Goal: Task Accomplishment & Management: Use online tool/utility

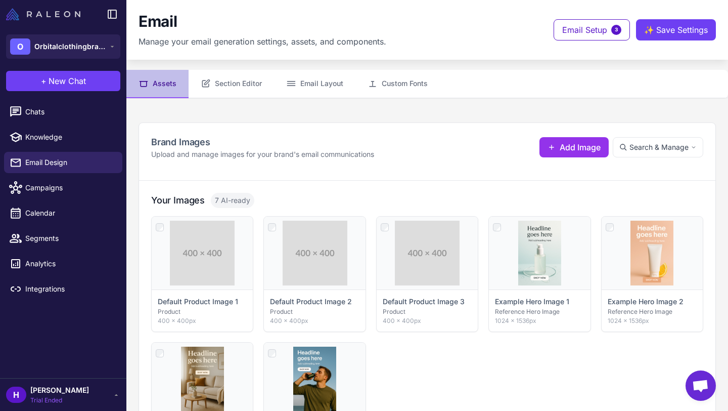
click at [32, 15] on img at bounding box center [43, 14] width 74 height 12
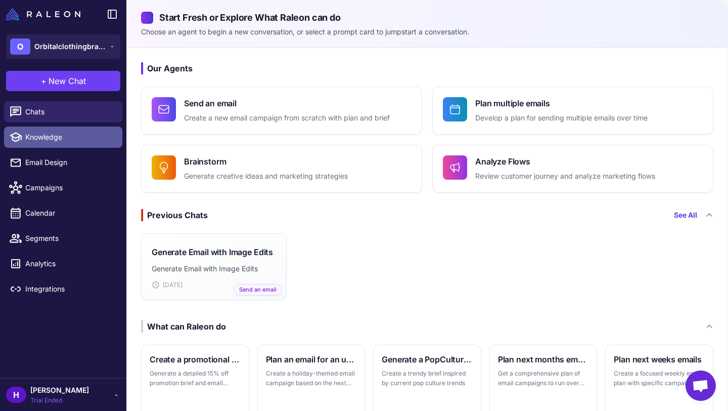
click at [25, 136] on span "Knowledge" at bounding box center [69, 137] width 89 height 11
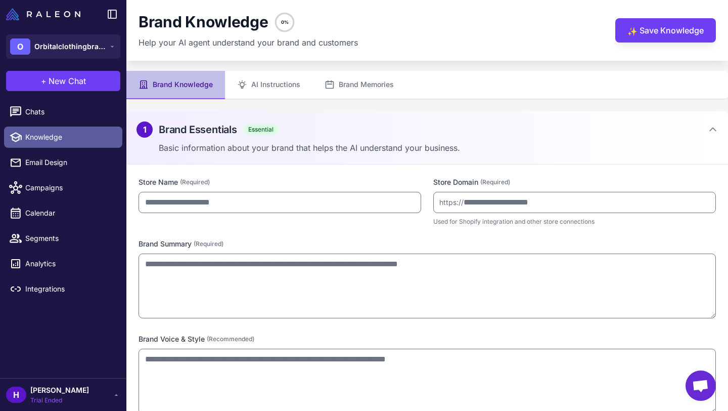
type input "**********"
type textarea "**********"
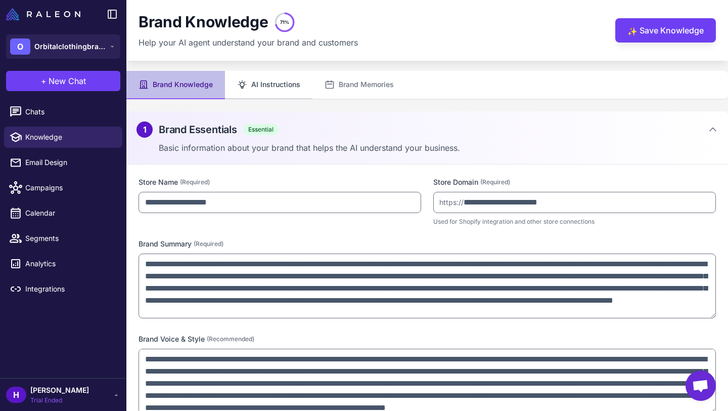
click at [271, 78] on button "AI Instructions" at bounding box center [269, 85] width 88 height 28
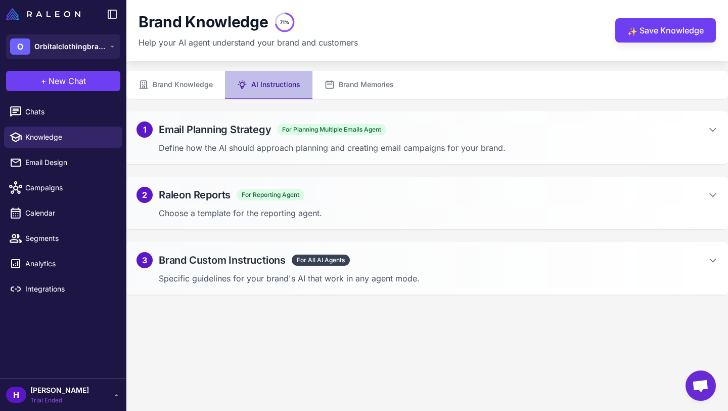
click at [282, 139] on div "1 Email Planning Strategy For Planning Multiple Emails Agent Define how the AI …" at bounding box center [427, 137] width 602 height 53
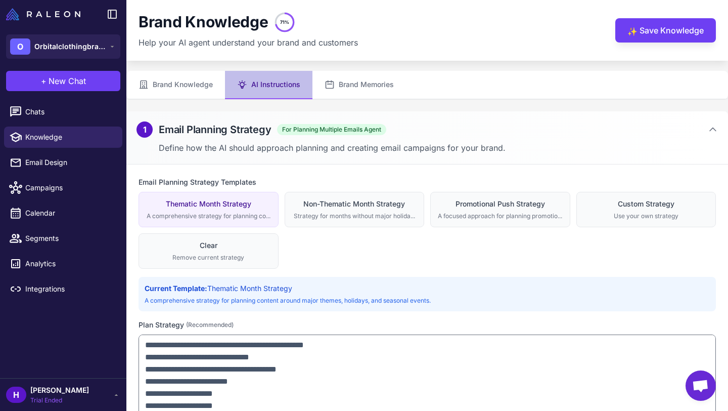
click at [282, 139] on div "1 Email Planning Strategy For Planning Multiple Emails Agent Define how the AI …" at bounding box center [427, 137] width 602 height 53
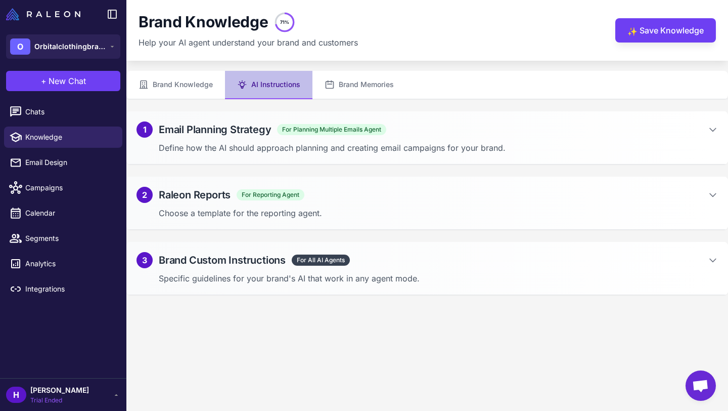
click at [252, 204] on div "2 Raleon Reports For Reporting Agent Choose a template for the reporting agent." at bounding box center [427, 203] width 602 height 53
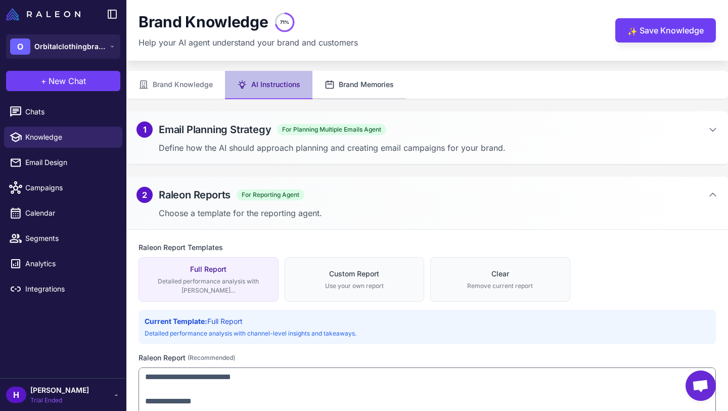
click at [338, 91] on button "Brand Memories" at bounding box center [360, 85] width 94 height 28
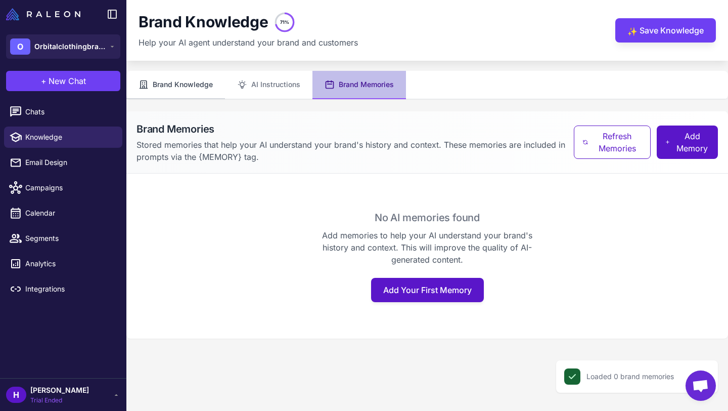
click at [202, 86] on button "Brand Knowledge" at bounding box center [175, 85] width 99 height 28
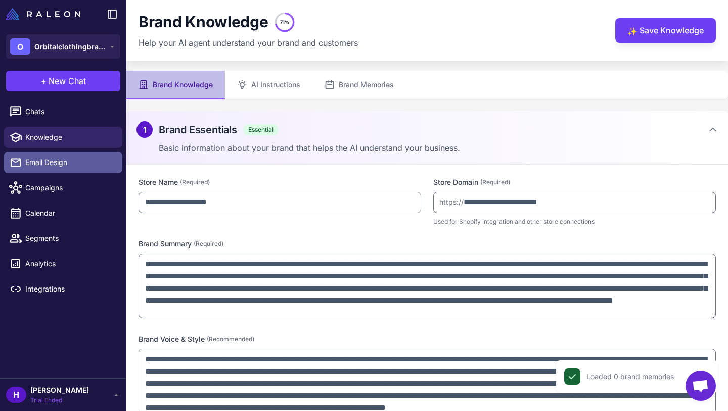
click at [71, 158] on span "Email Design" at bounding box center [69, 162] width 89 height 11
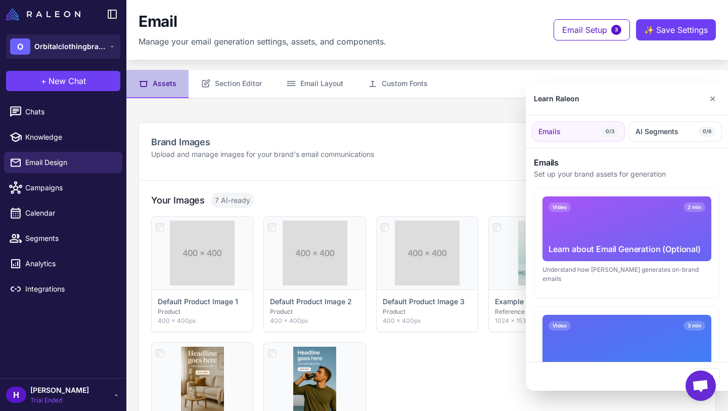
click at [229, 89] on div at bounding box center [364, 205] width 728 height 411
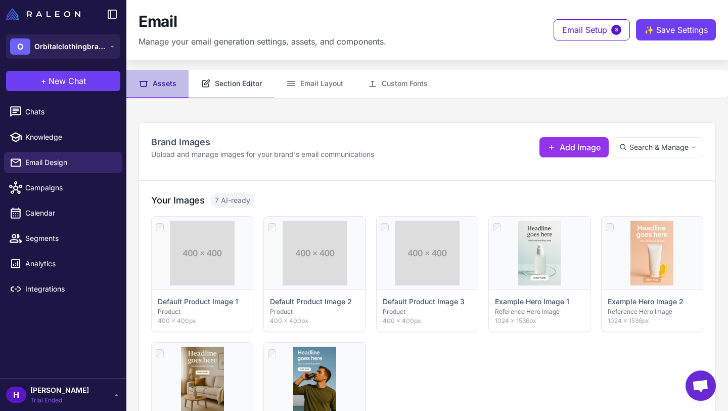
click at [231, 80] on button "Section Editor" at bounding box center [231, 84] width 85 height 28
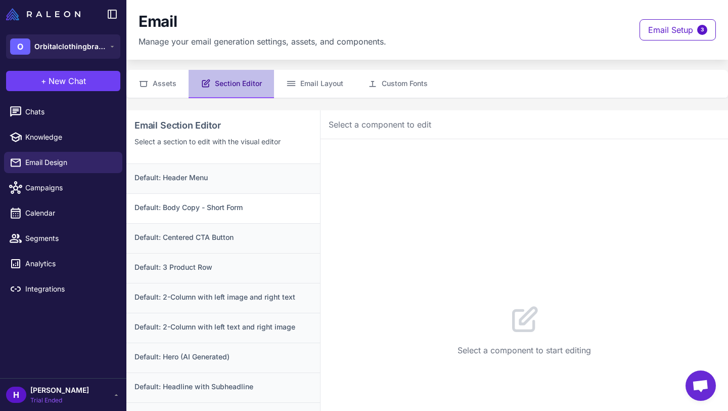
click at [230, 212] on h3 "Default: Body Copy - Short Form" at bounding box center [224, 207] width 178 height 11
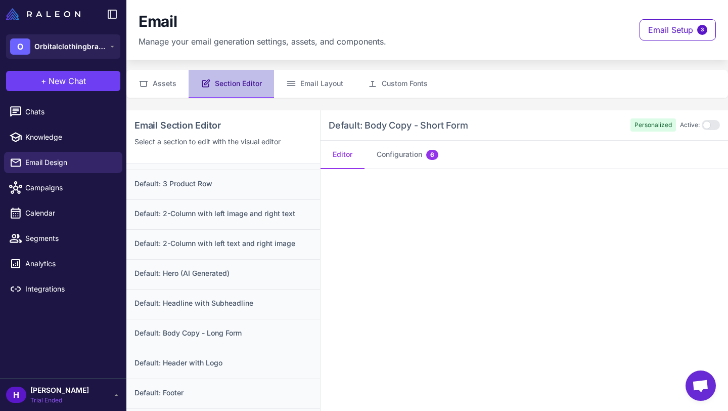
scroll to position [117, 0]
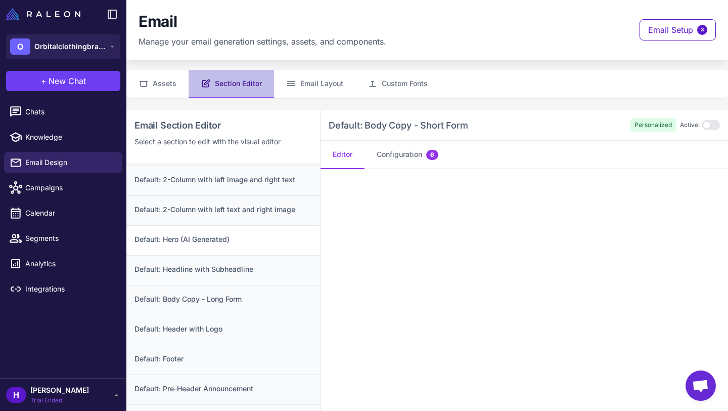
click at [239, 236] on h3 "Default: Hero (AI Generated)" at bounding box center [224, 239] width 178 height 11
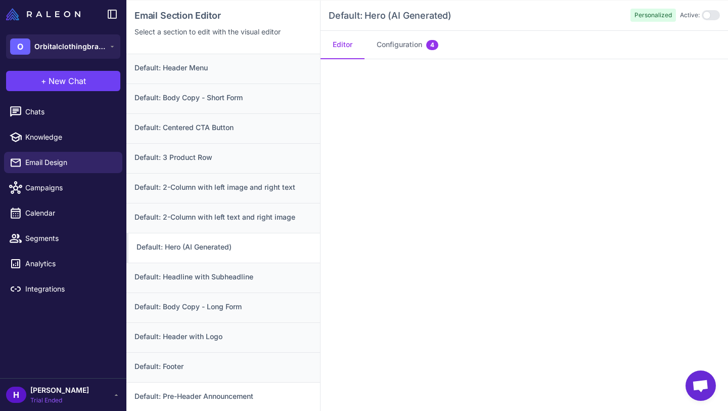
scroll to position [0, 0]
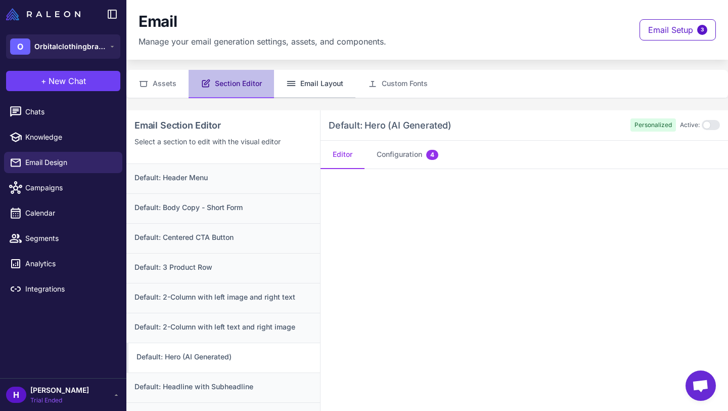
click at [303, 80] on button "Email Layout" at bounding box center [314, 84] width 81 height 28
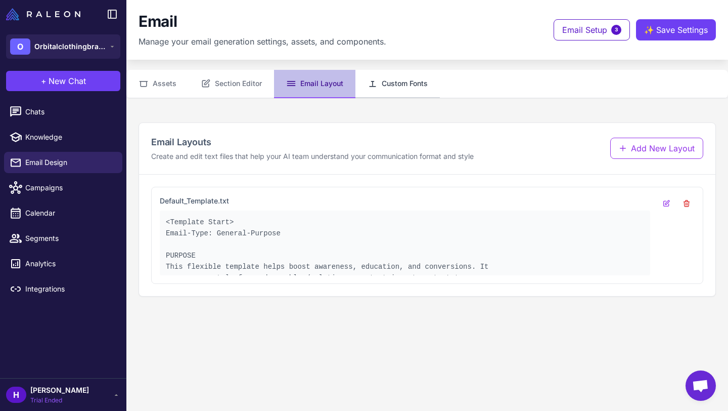
click at [407, 89] on button "Custom Fonts" at bounding box center [398, 84] width 84 height 28
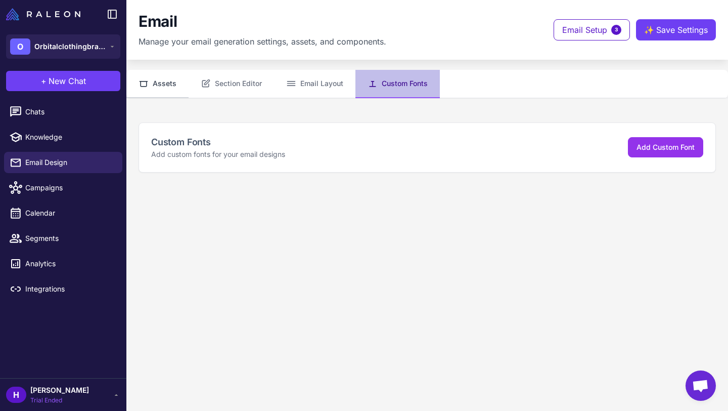
click at [168, 87] on button "Assets" at bounding box center [157, 84] width 62 height 28
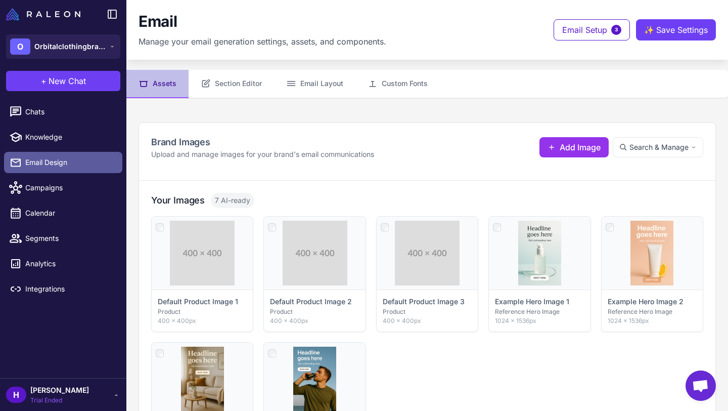
click at [44, 169] on link "Email Design" at bounding box center [63, 162] width 118 height 21
click at [231, 87] on button "Section Editor" at bounding box center [231, 84] width 85 height 28
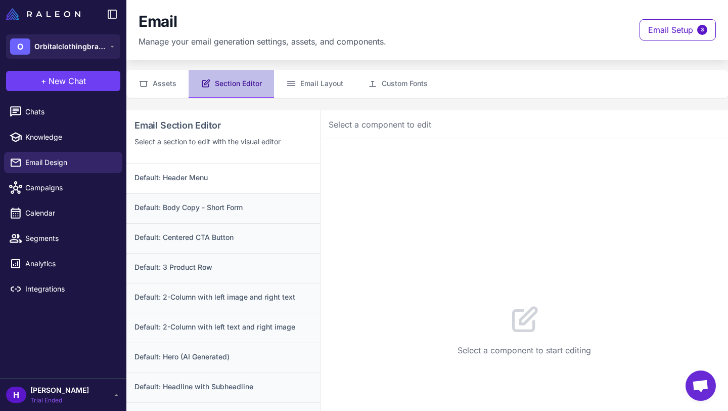
click at [213, 185] on div "Default: Header Menu" at bounding box center [223, 178] width 194 height 29
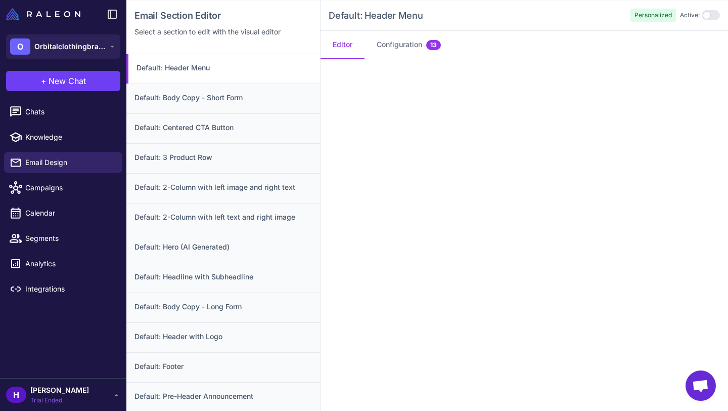
scroll to position [23, 0]
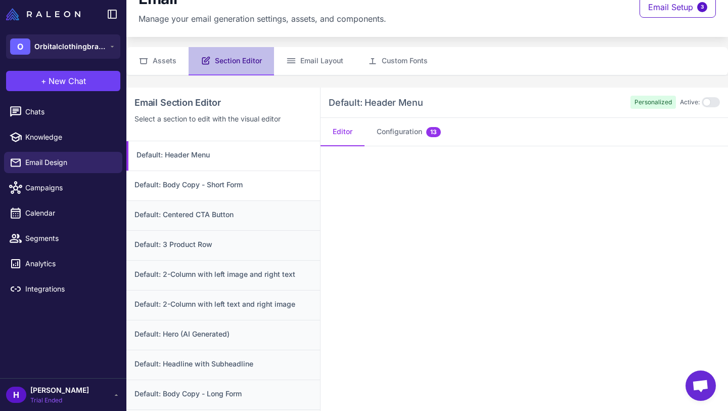
click at [265, 187] on h3 "Default: Body Copy - Short Form" at bounding box center [224, 184] width 178 height 11
click at [257, 160] on h3 "Default: Header Menu" at bounding box center [224, 154] width 178 height 11
click at [254, 182] on h3 "Default: Body Copy - Short Form" at bounding box center [224, 184] width 178 height 11
click at [252, 213] on h3 "Default: Centered CTA Button" at bounding box center [224, 214] width 178 height 11
click at [252, 239] on h3 "Default: 3 Product Row" at bounding box center [224, 244] width 178 height 11
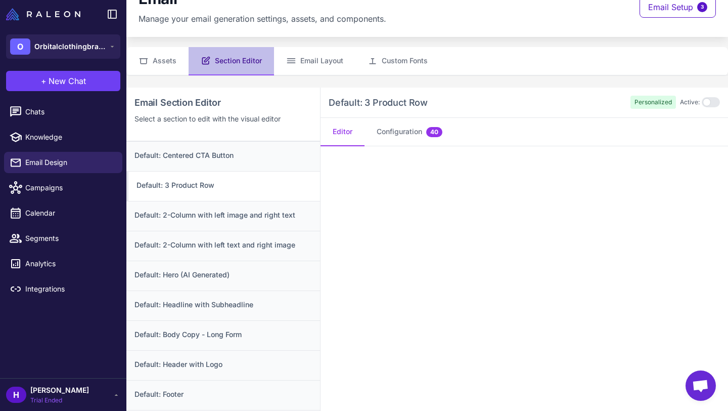
scroll to position [0, 0]
